Goal: Transaction & Acquisition: Obtain resource

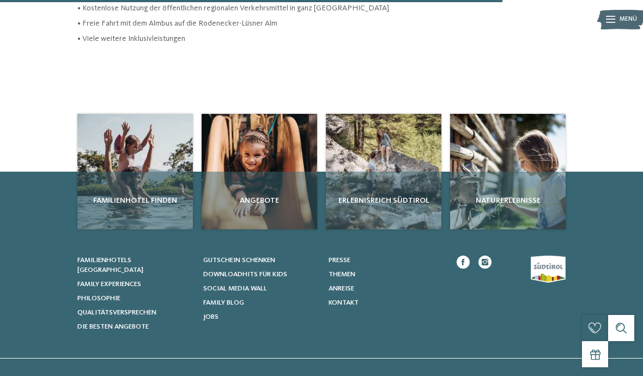
click at [239, 202] on div "Angebote" at bounding box center [260, 201] width 116 height 58
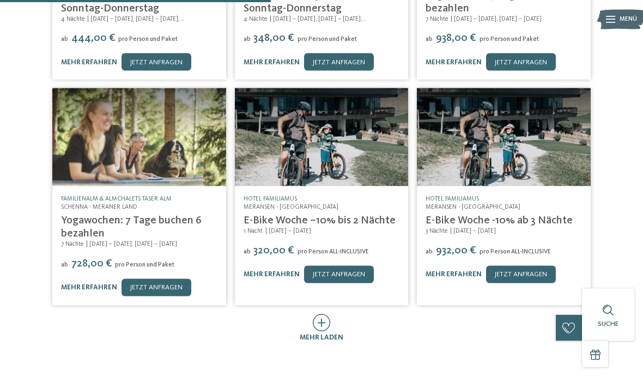
scroll to position [378, 0]
click at [330, 314] on icon at bounding box center [322, 322] width 18 height 17
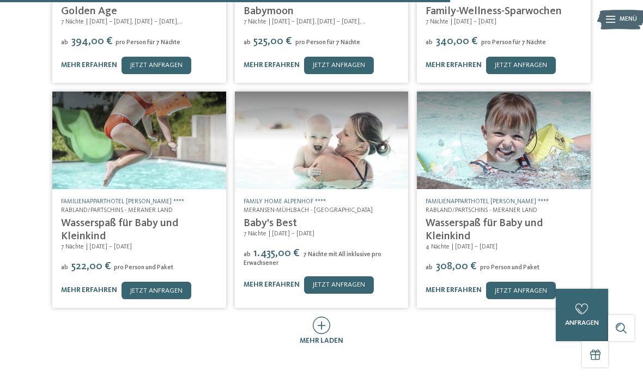
scroll to position [839, 0]
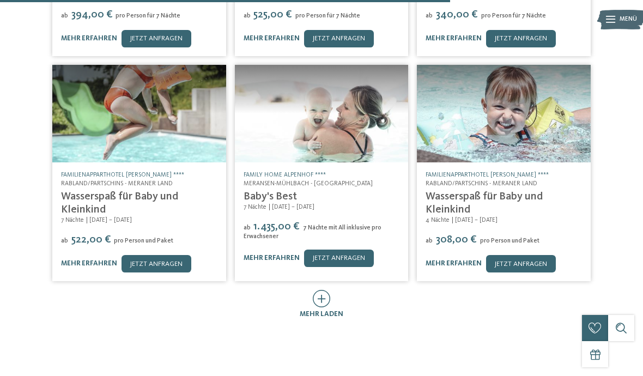
click at [311, 290] on div "mehr laden" at bounding box center [322, 304] width 44 height 29
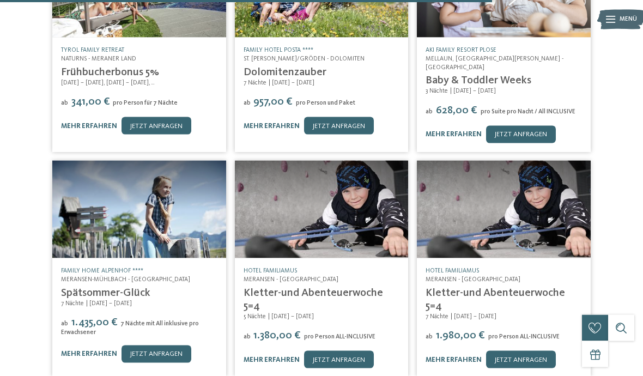
scroll to position [1262, 0]
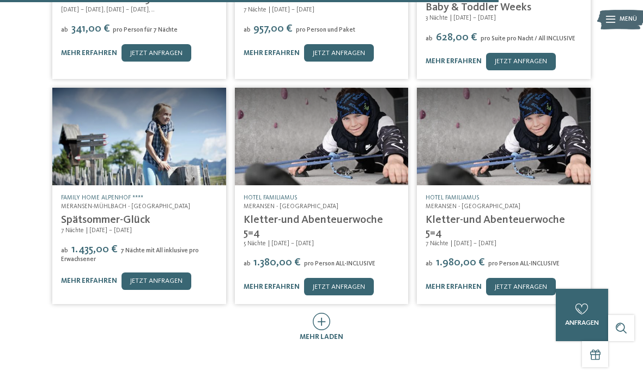
click at [323, 313] on icon at bounding box center [322, 321] width 18 height 17
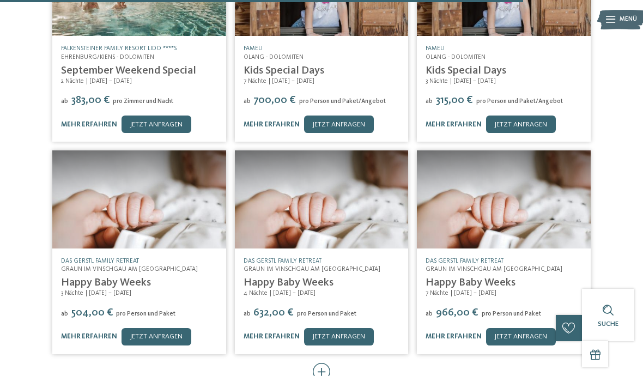
scroll to position [1684, 0]
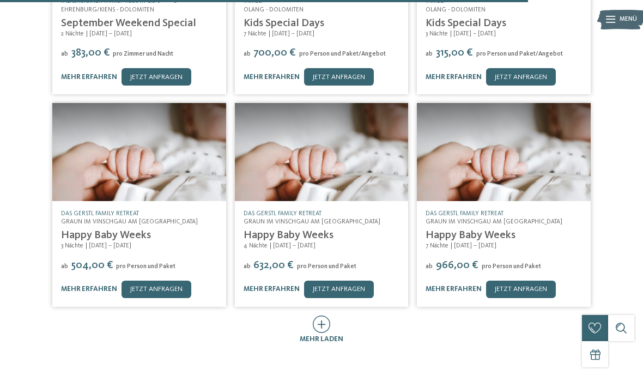
click at [322, 316] on icon at bounding box center [322, 324] width 18 height 17
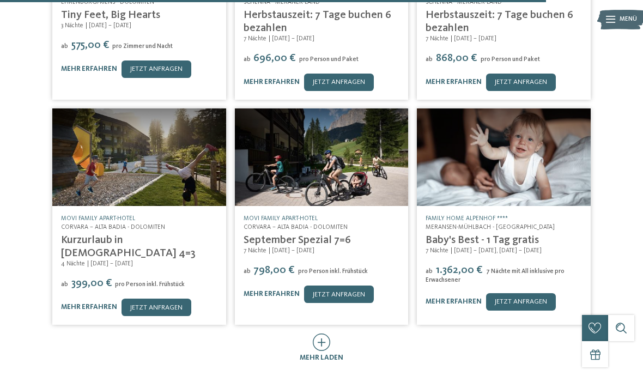
scroll to position [2117, 0]
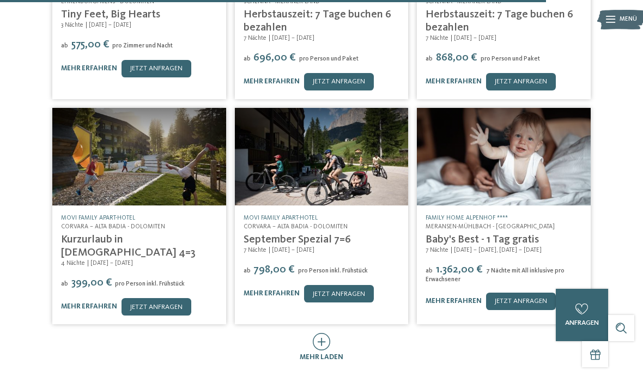
click at [330, 333] on icon at bounding box center [322, 341] width 18 height 17
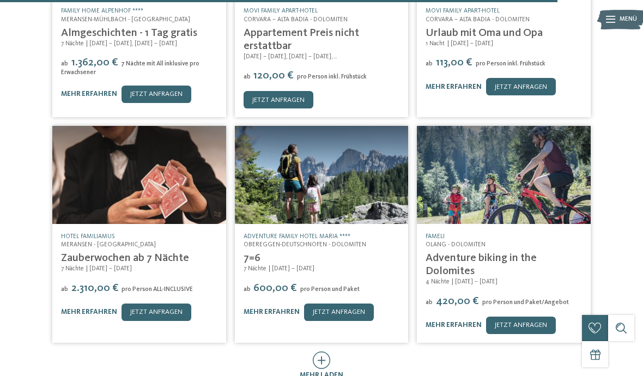
scroll to position [2550, 0]
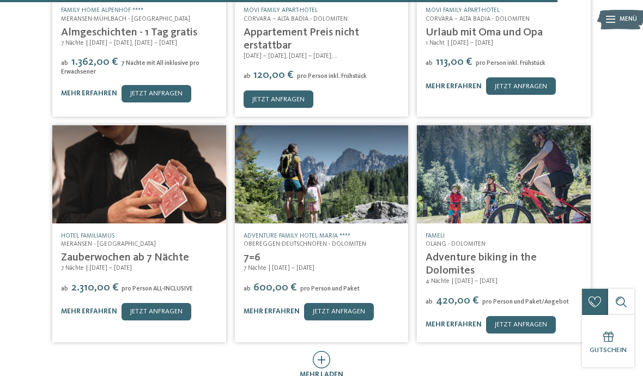
click at [321, 351] on icon at bounding box center [322, 359] width 18 height 17
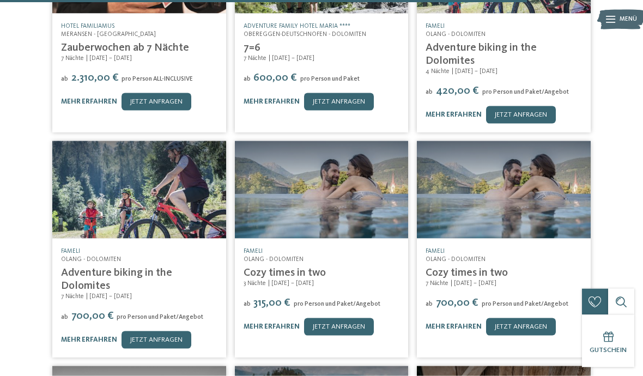
scroll to position [2786, 0]
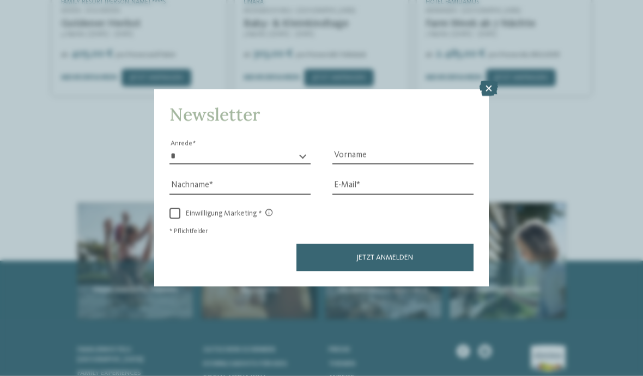
click at [487, 81] on icon at bounding box center [489, 88] width 19 height 15
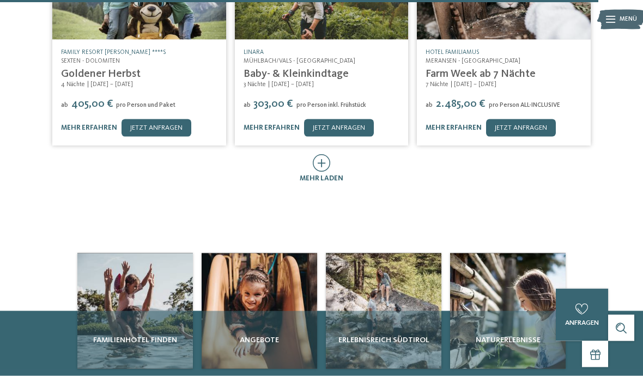
scroll to position [3109, 0]
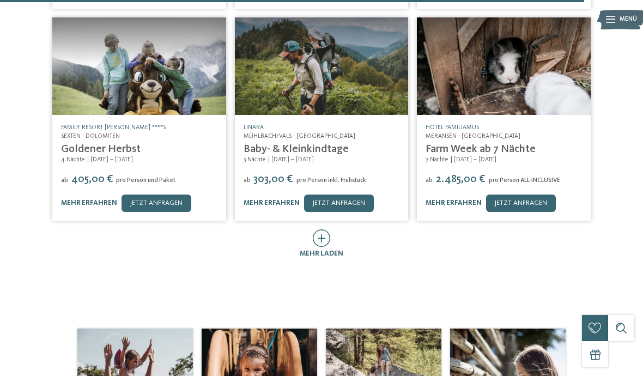
click at [330, 230] on icon at bounding box center [322, 238] width 18 height 17
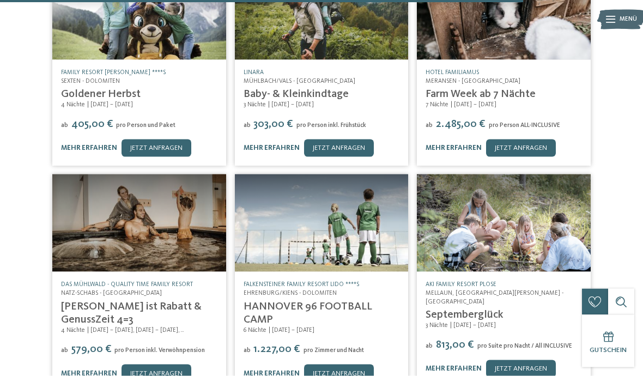
scroll to position [3137, 0]
